Goal: Task Accomplishment & Management: Use online tool/utility

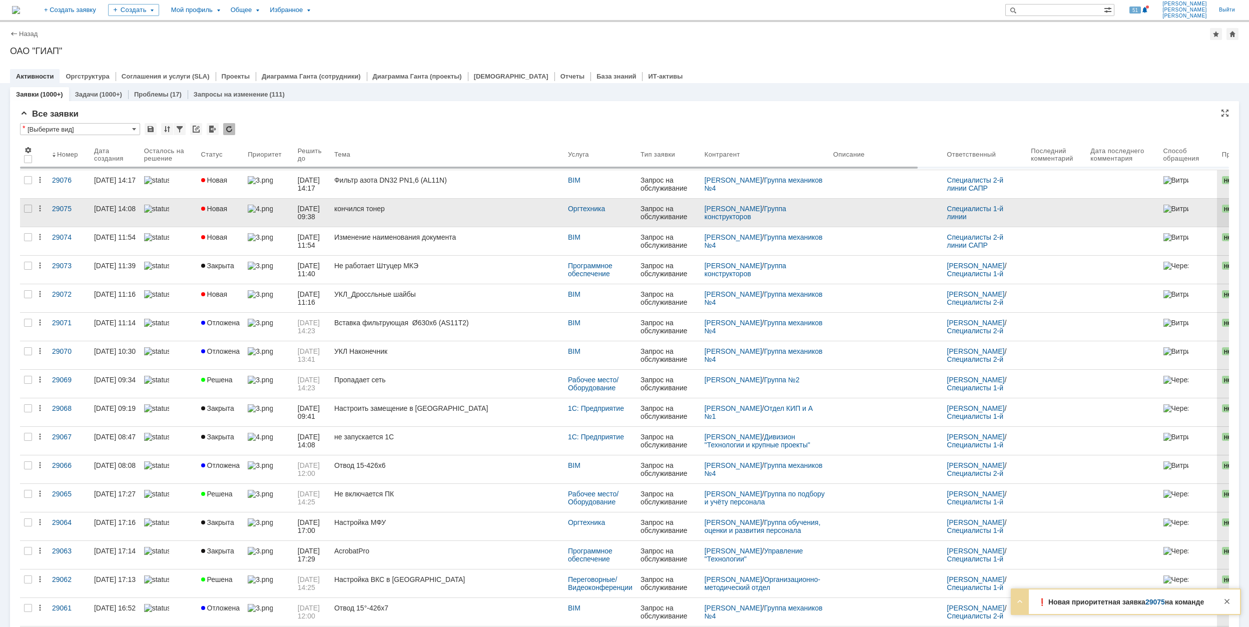
click at [446, 216] on link "кончился тонер" at bounding box center [447, 213] width 234 height 28
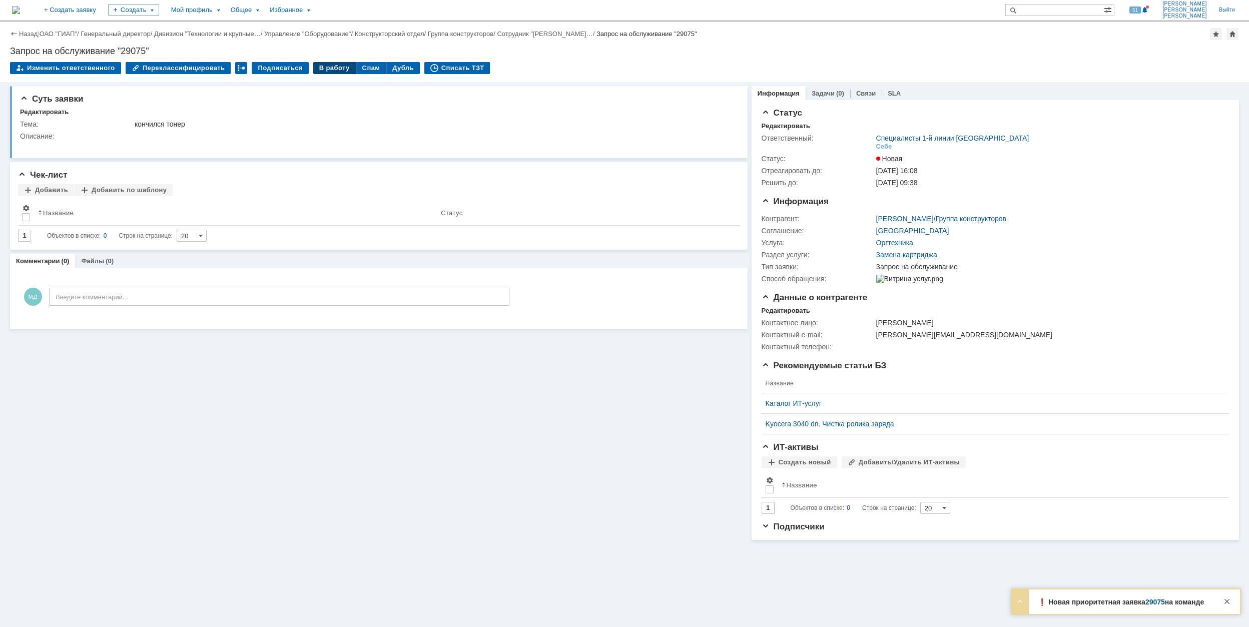
click at [325, 66] on div "В работу" at bounding box center [334, 68] width 43 height 12
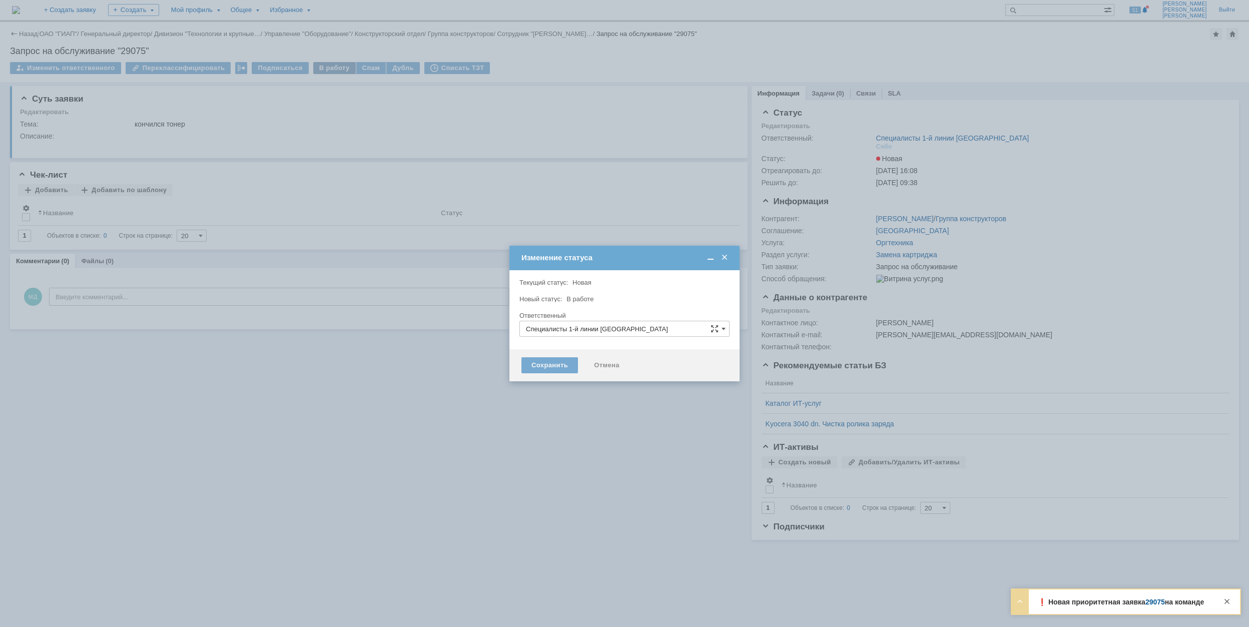
type input "[PERSON_NAME]"
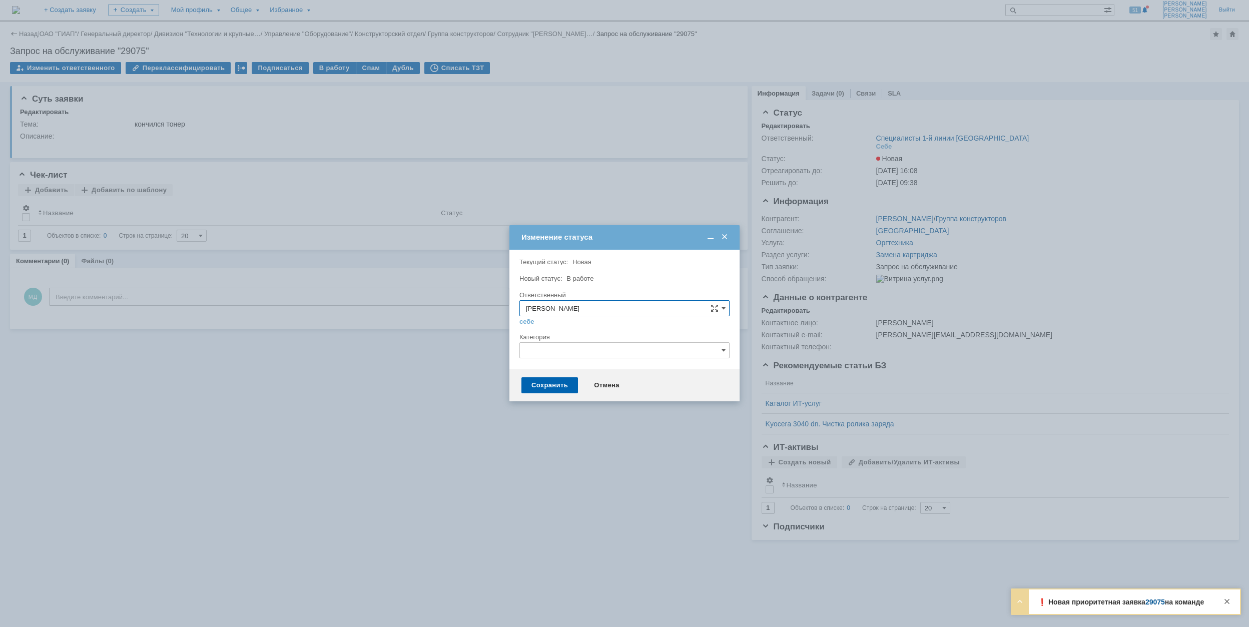
click at [549, 345] on input "text" at bounding box center [624, 350] width 210 height 16
click at [651, 450] on span "Настройка печати" at bounding box center [624, 451] width 197 height 8
type input "Настройка печати"
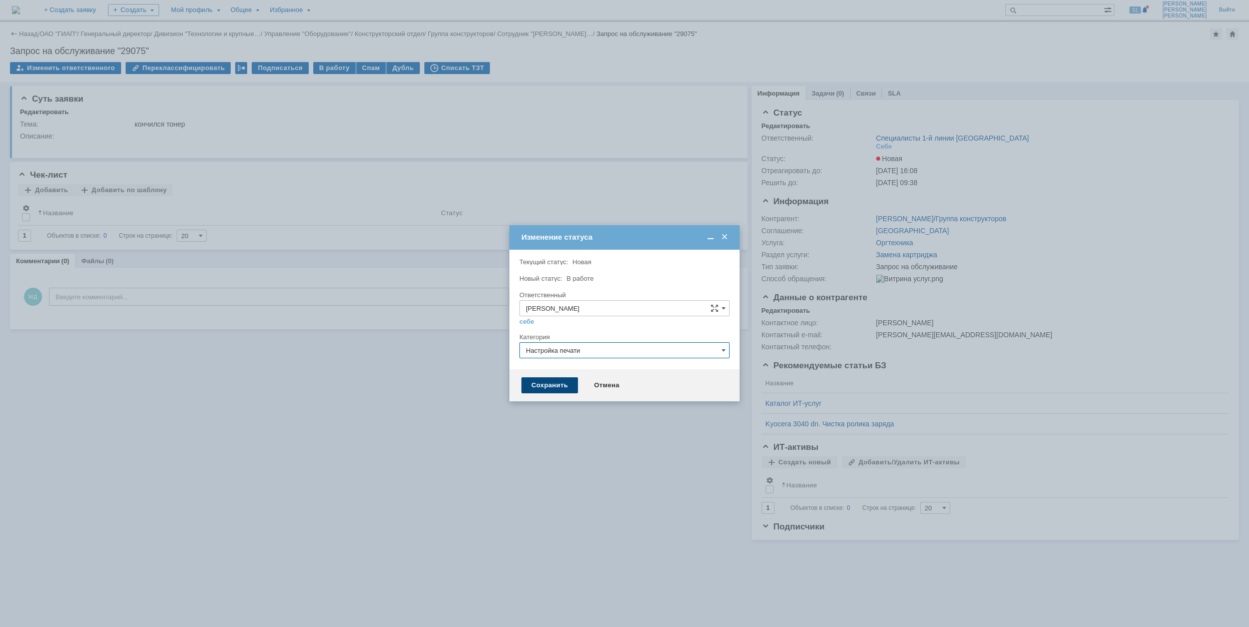
click at [546, 387] on div "Сохранить" at bounding box center [549, 385] width 57 height 16
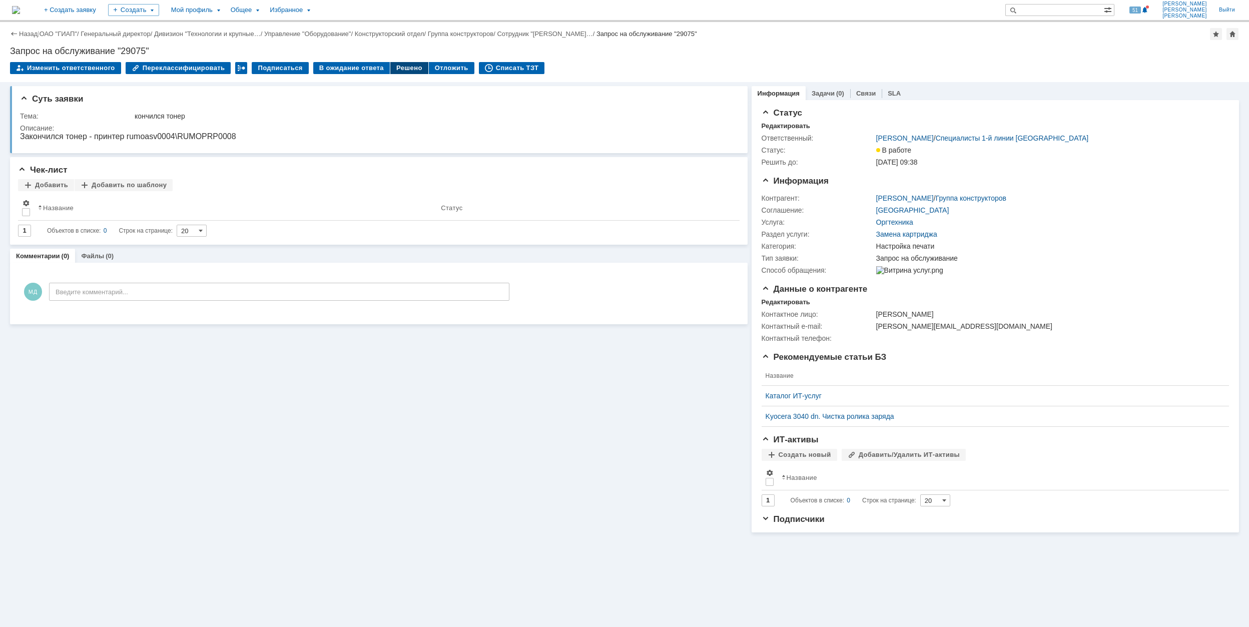
click at [404, 62] on div "Решено" at bounding box center [409, 68] width 38 height 12
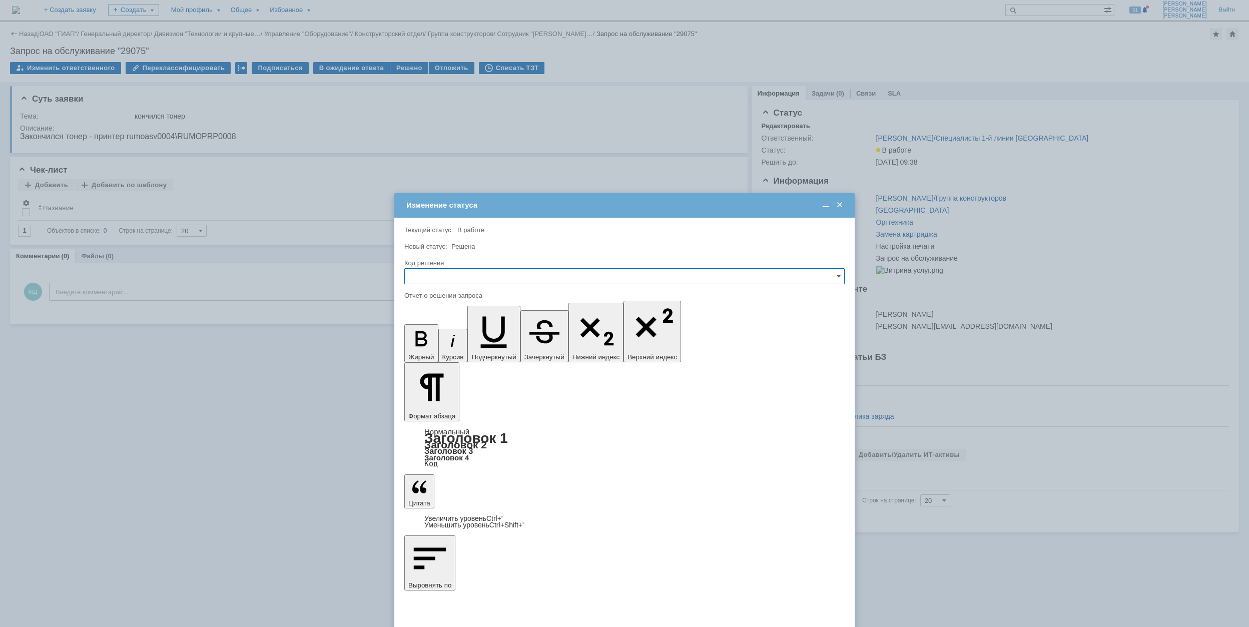
click at [557, 276] on input "text" at bounding box center [624, 276] width 440 height 16
click at [533, 353] on div "Спам" at bounding box center [624, 360] width 439 height 17
click at [525, 278] on input "Спам" at bounding box center [624, 276] width 440 height 16
drag, startPoint x: 458, startPoint y: 343, endPoint x: 45, endPoint y: 72, distance: 494.7
click at [458, 343] on span "Решено" at bounding box center [624, 344] width 427 height 8
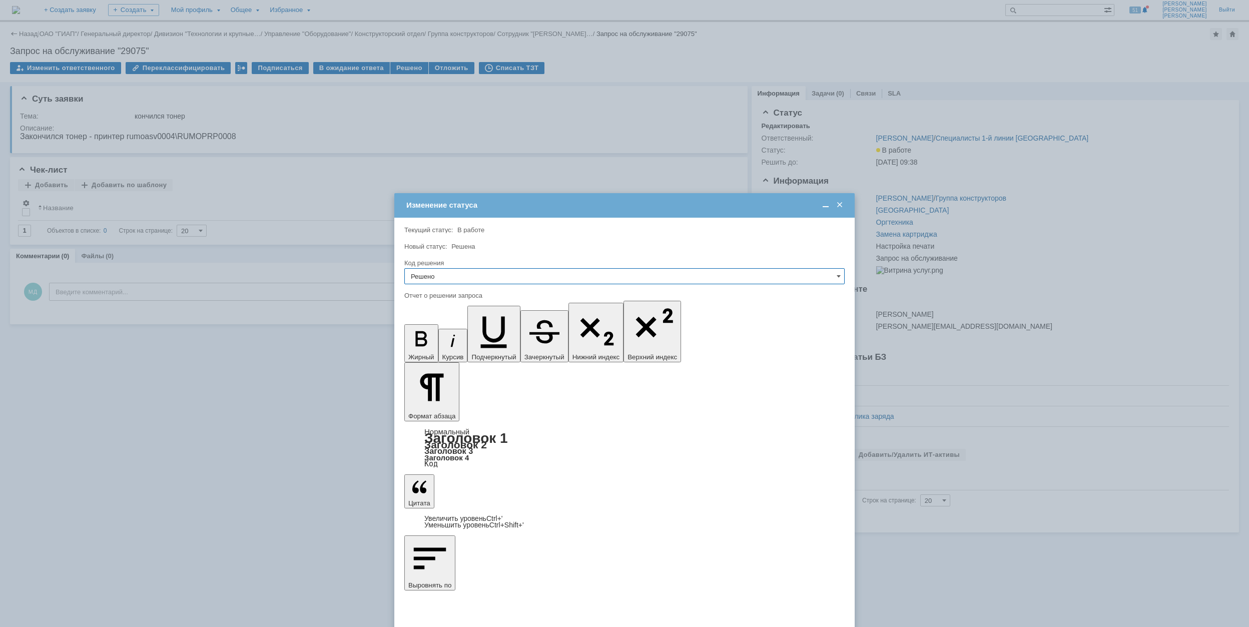
type input "Решено"
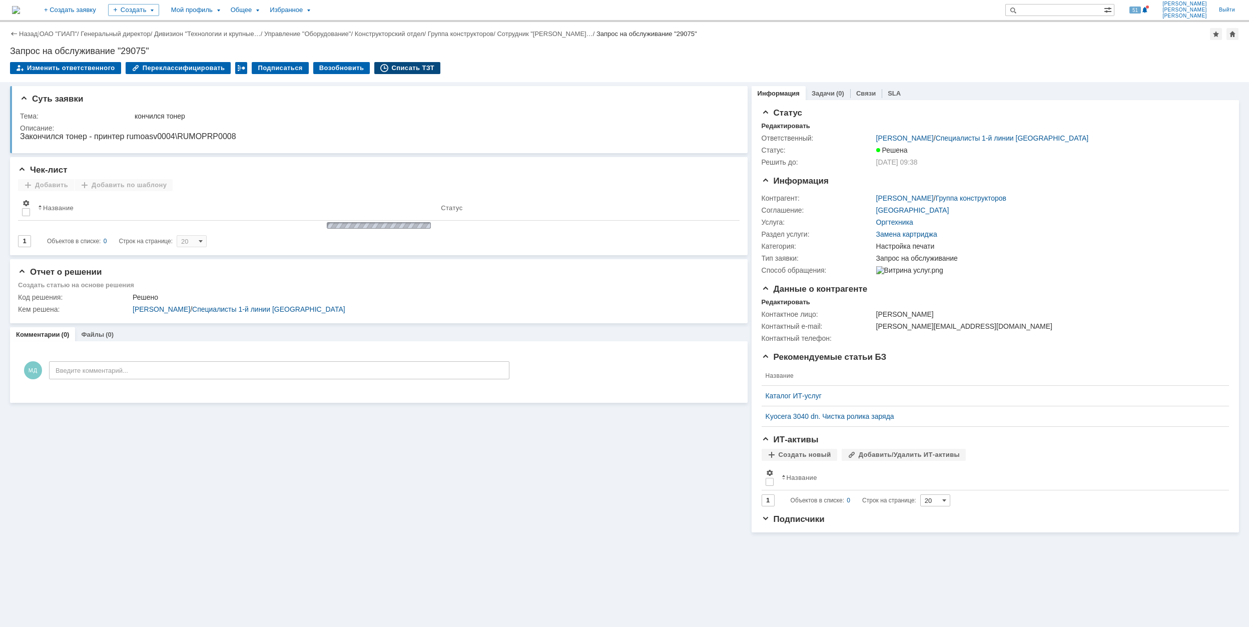
click at [387, 69] on div "Списать ТЗТ" at bounding box center [407, 68] width 66 height 12
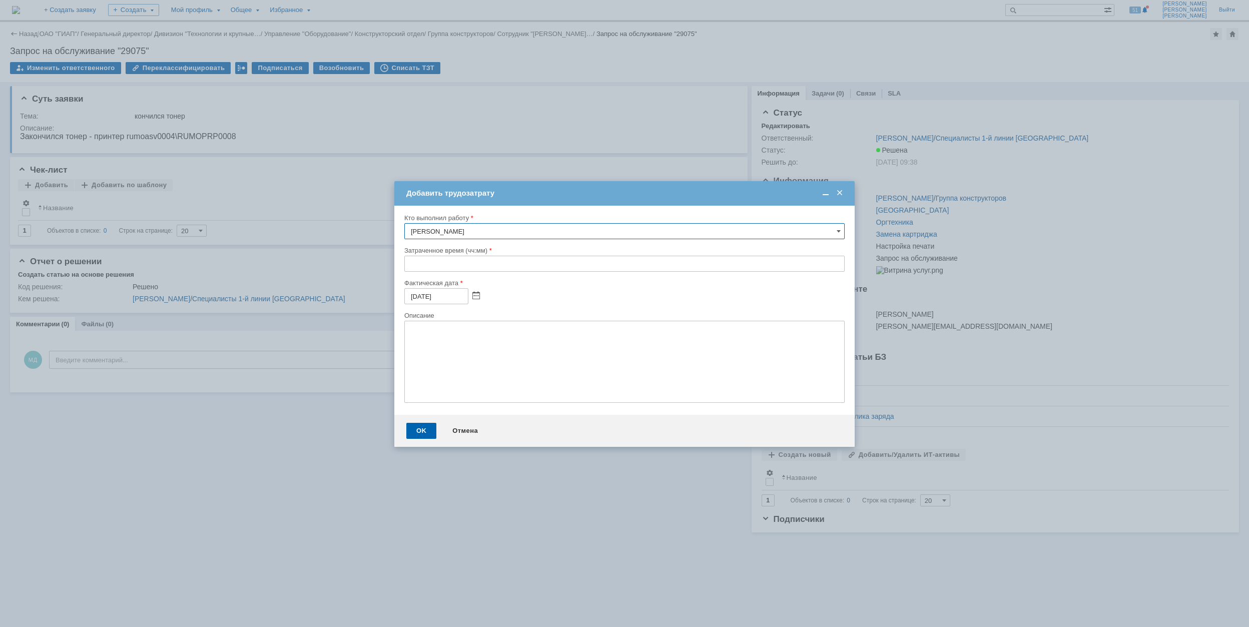
click at [406, 265] on input "text" at bounding box center [624, 264] width 440 height 16
type input "00:30"
click at [425, 433] on div "OK" at bounding box center [421, 431] width 30 height 16
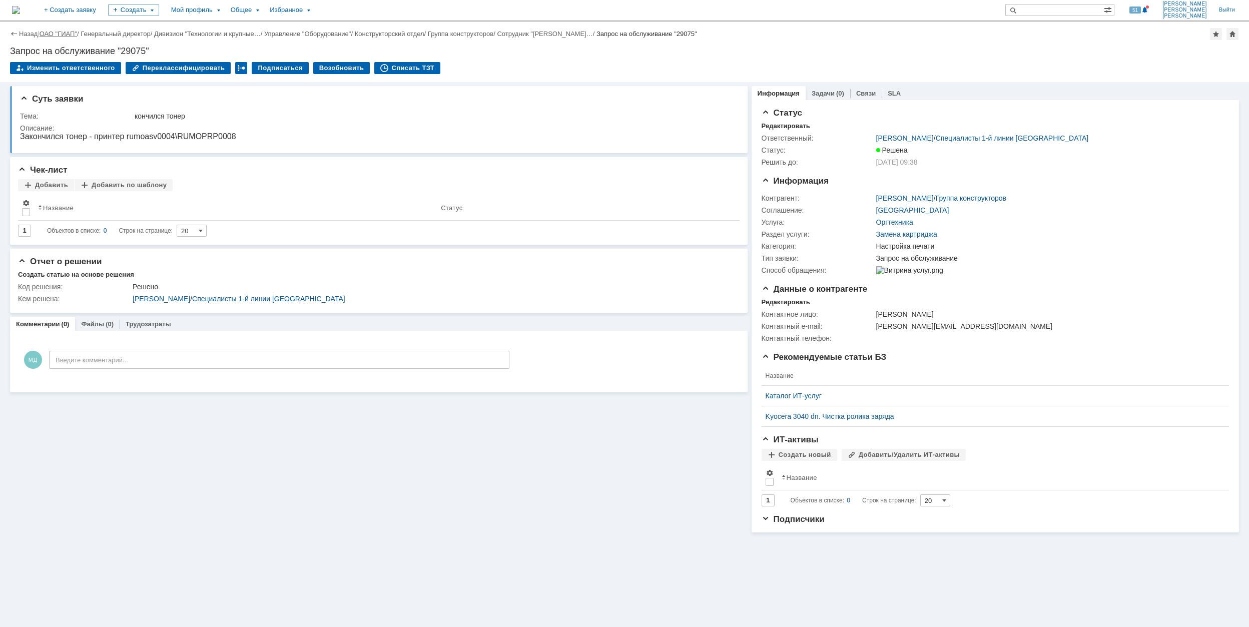
click at [73, 33] on link "ОАО "ГИАП"" at bounding box center [59, 34] width 38 height 8
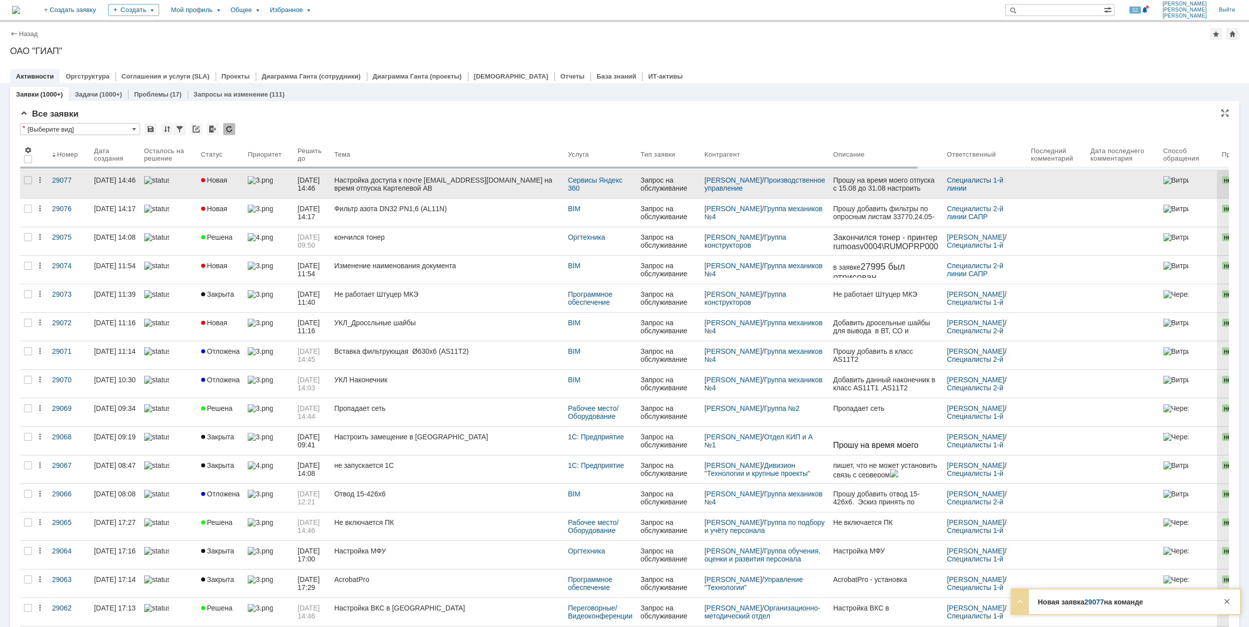
click at [490, 191] on div "Настройка доступа к почте [EMAIL_ADDRESS][DOMAIN_NAME] на время отпуска Картеле…" at bounding box center [447, 184] width 226 height 16
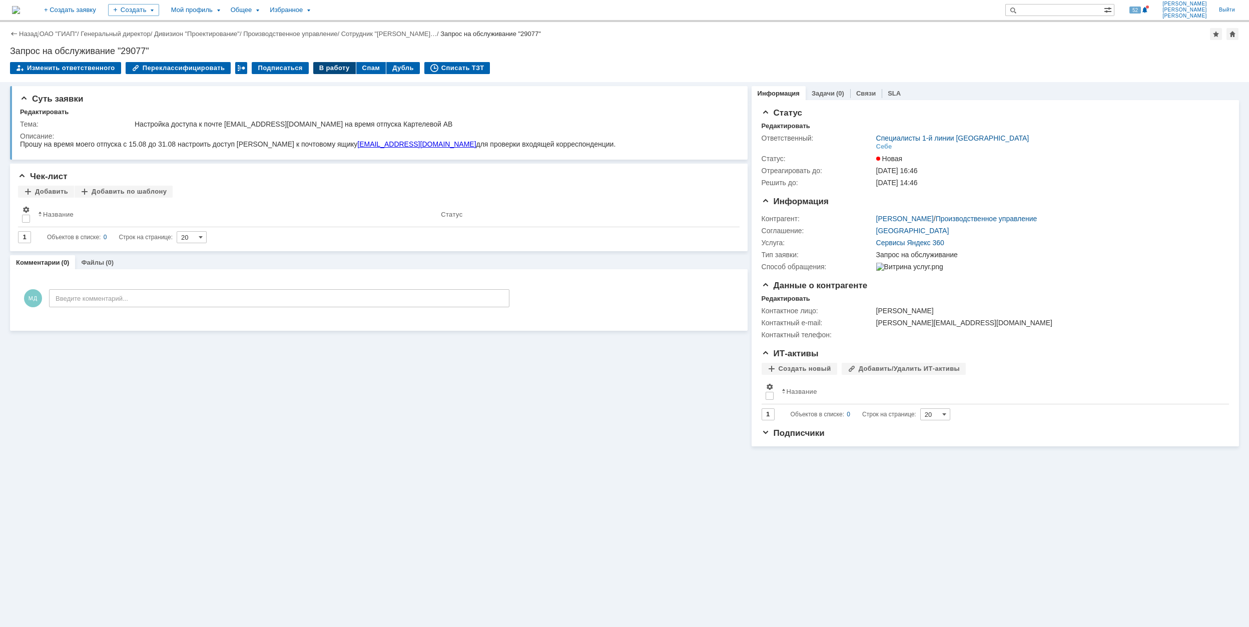
click at [321, 67] on div "В работу" at bounding box center [334, 68] width 43 height 12
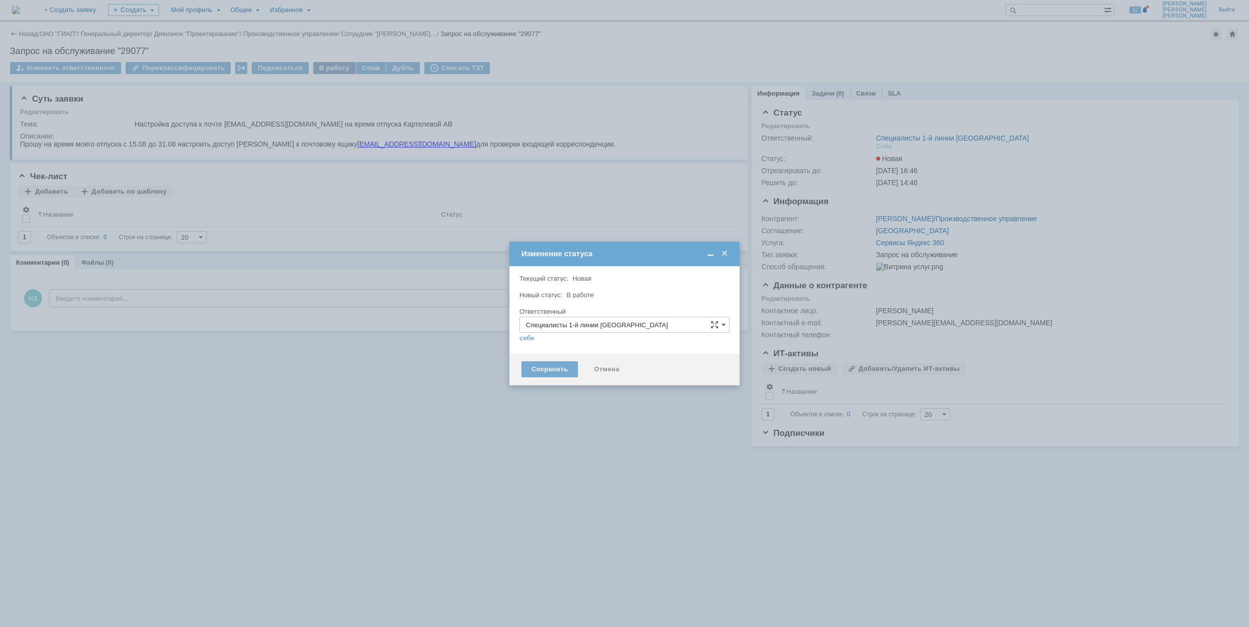
type input "[PERSON_NAME]"
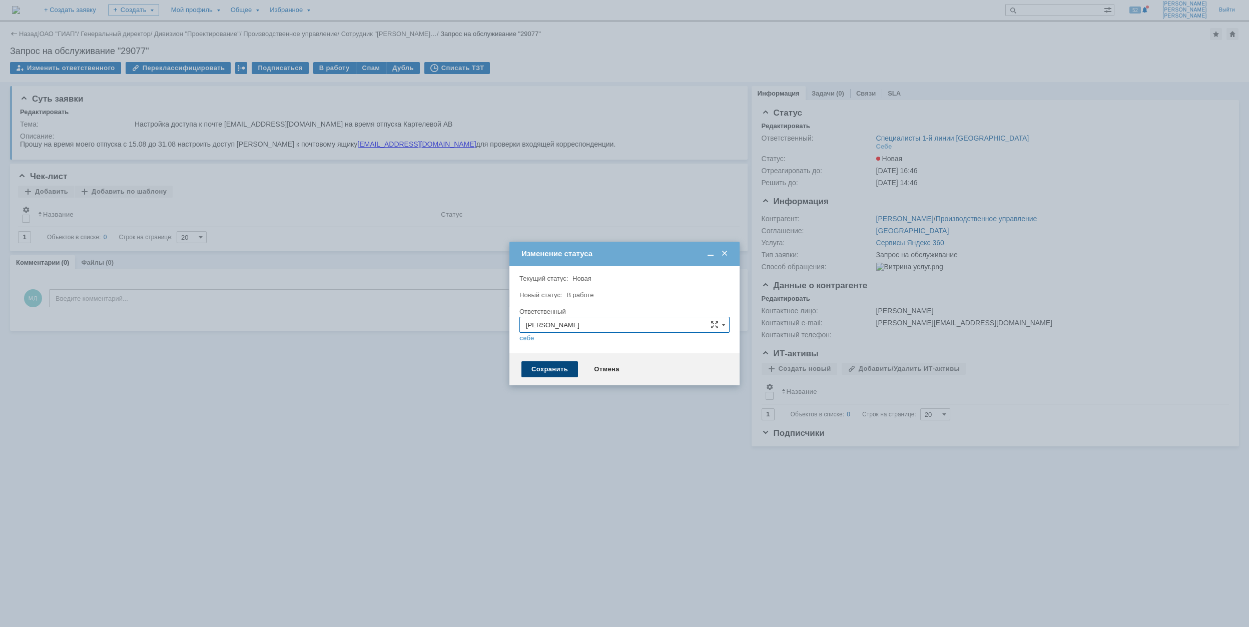
click at [543, 371] on div "Сохранить" at bounding box center [549, 369] width 57 height 16
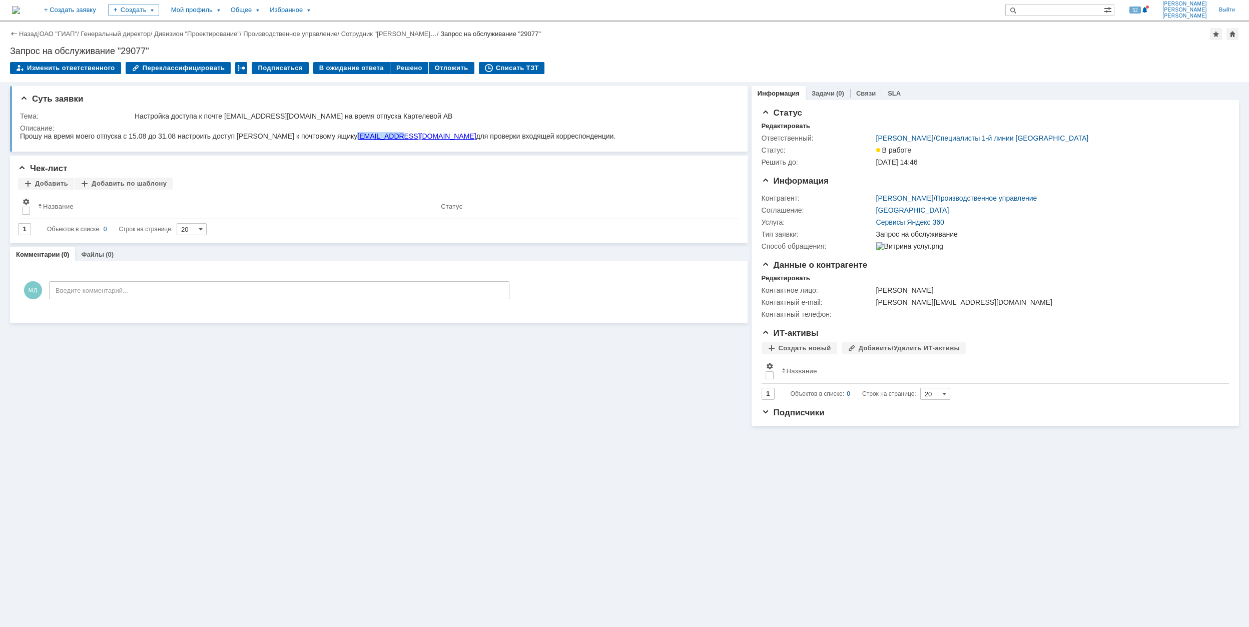
drag, startPoint x: 375, startPoint y: 137, endPoint x: 405, endPoint y: 136, distance: 30.0
click at [405, 136] on div "Прошу на время моего отпуска с 15.08 до 31.08 настроить доступ [PERSON_NAME] к …" at bounding box center [317, 136] width 595 height 8
copy link "project.tlt"
click at [394, 64] on div "Решено" at bounding box center [409, 68] width 38 height 12
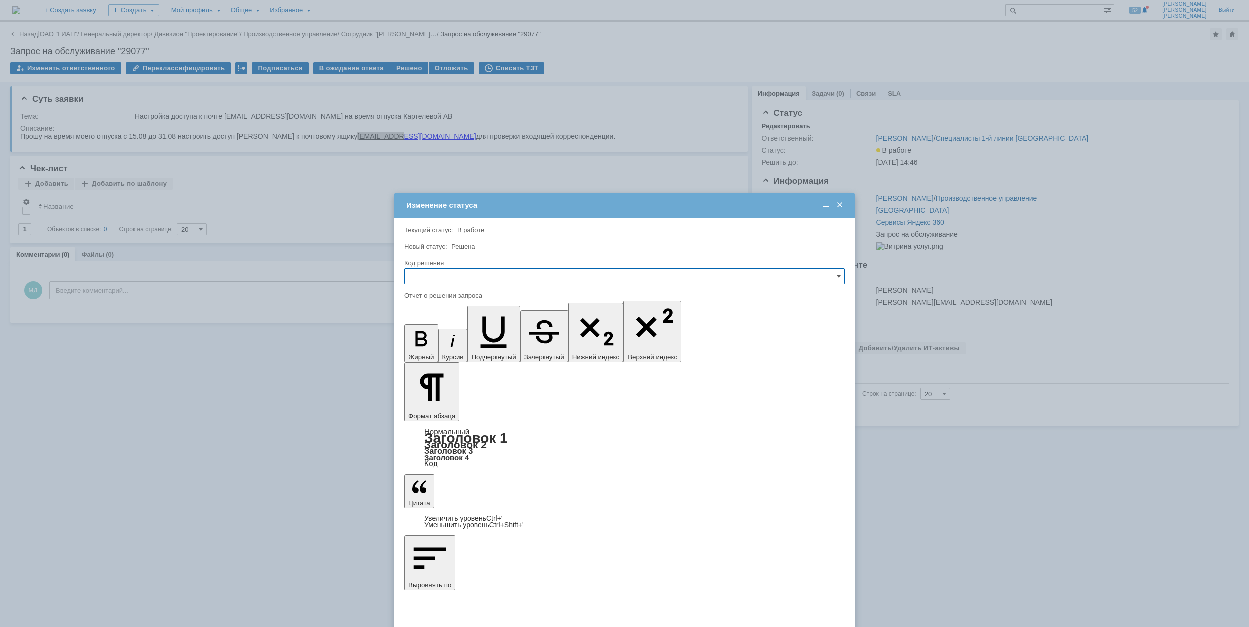
click at [529, 276] on input "text" at bounding box center [624, 276] width 440 height 16
click at [510, 348] on span "Решено" at bounding box center [624, 344] width 427 height 8
type input "Решено"
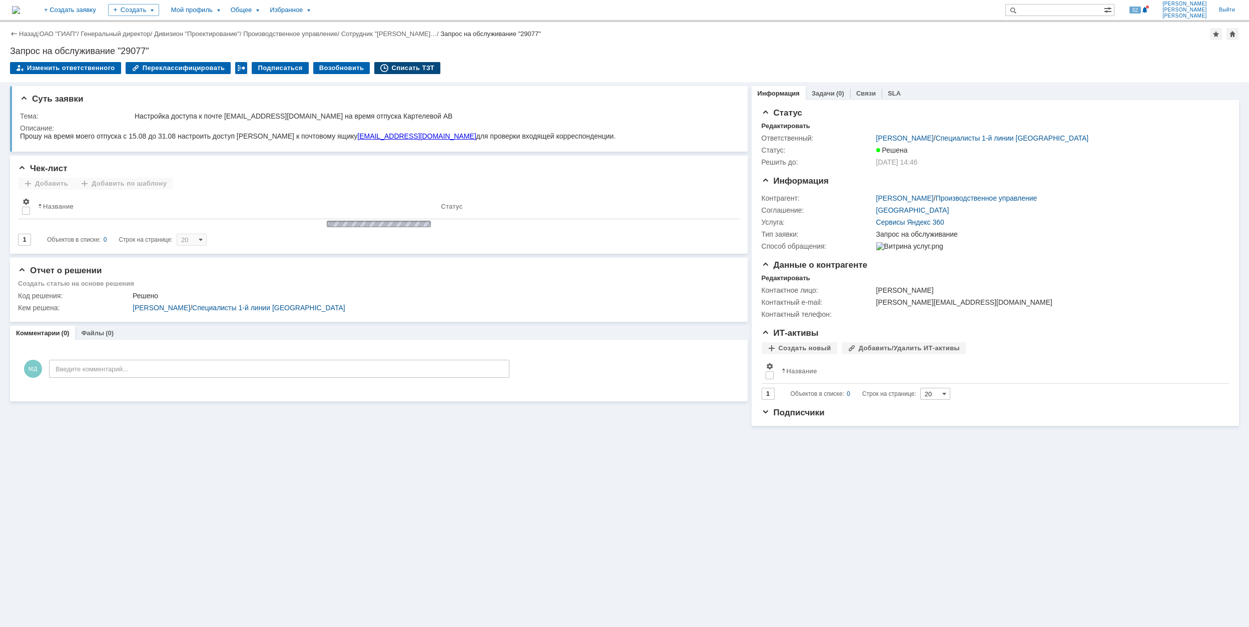
click at [389, 68] on div "Списать ТЗТ" at bounding box center [407, 68] width 66 height 12
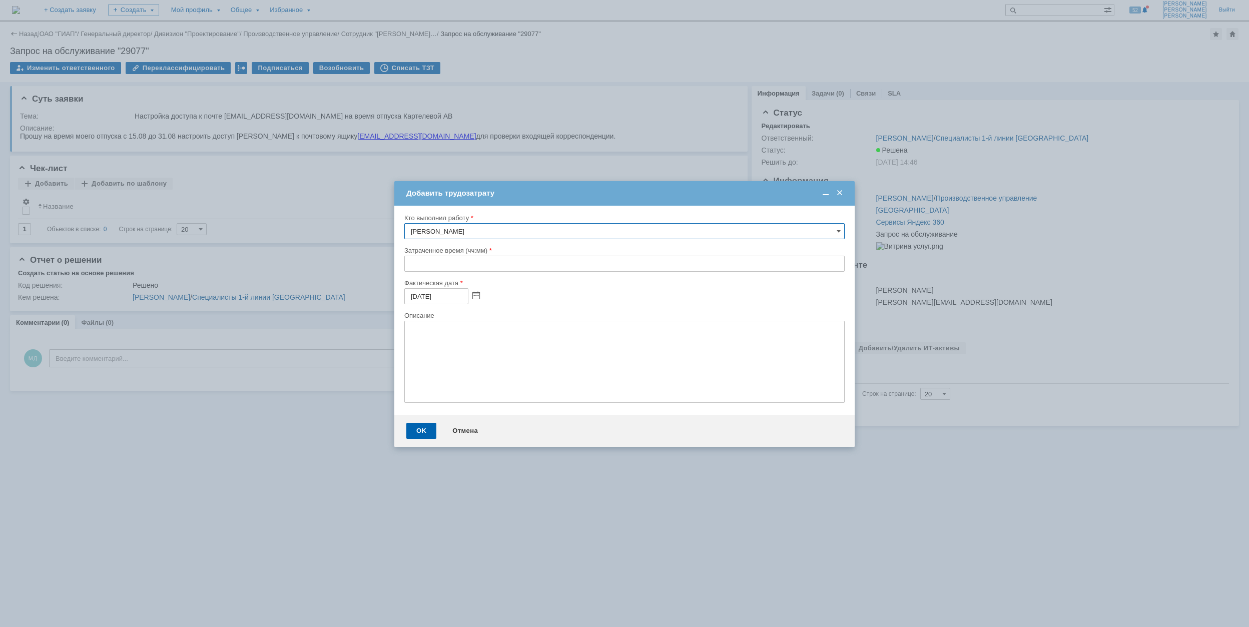
click at [409, 265] on input "text" at bounding box center [624, 264] width 440 height 16
type input "00:30"
click at [419, 434] on div "OK" at bounding box center [421, 431] width 30 height 16
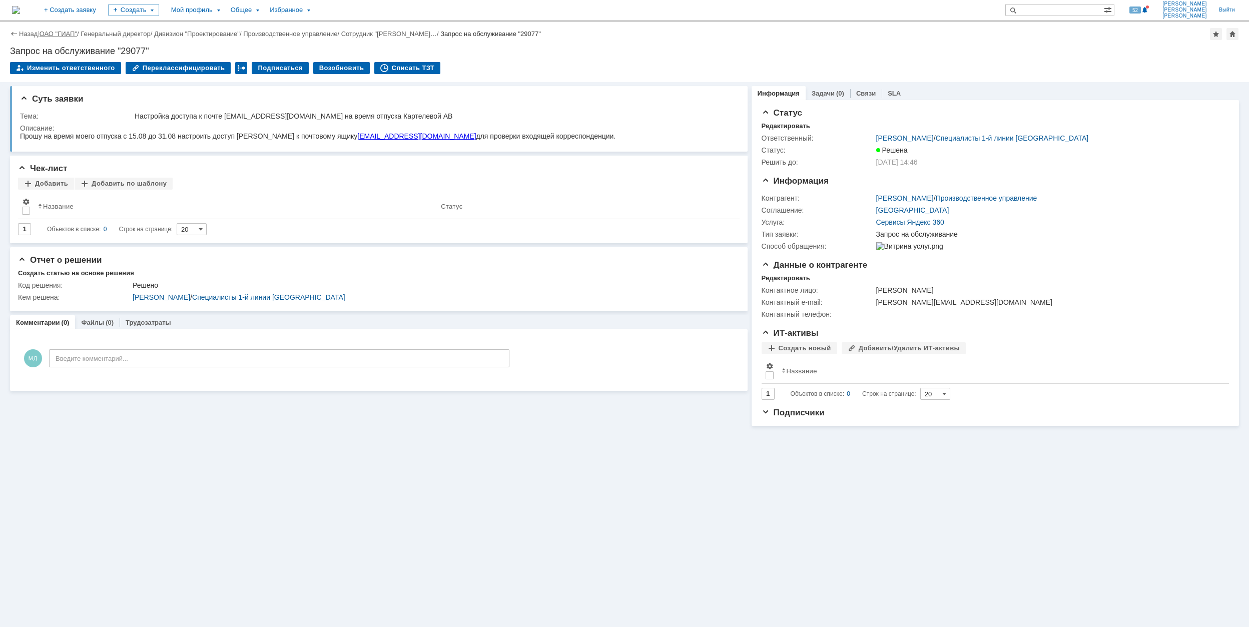
click at [55, 33] on link "ОАО "ГИАП"" at bounding box center [59, 34] width 38 height 8
